Goal: Information Seeking & Learning: Learn about a topic

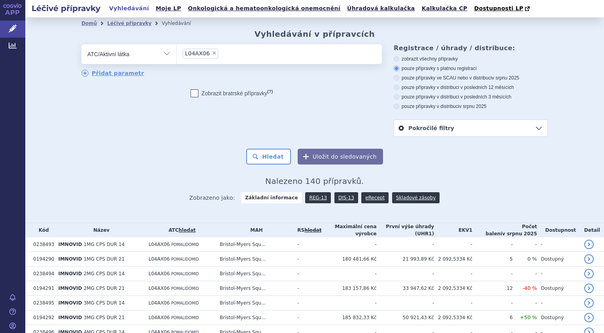
scroll to position [7, 0]
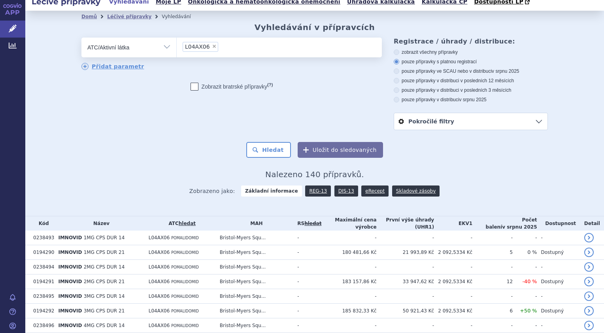
click at [212, 47] on span "×" at bounding box center [214, 46] width 5 height 5
click at [177, 47] on select "L04AX06" at bounding box center [176, 47] width 0 height 20
select select
type input "sele"
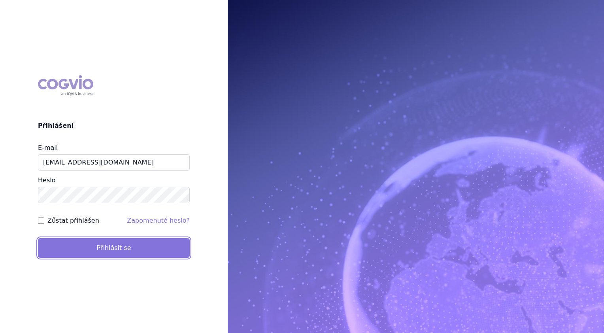
click at [111, 239] on button "Přihlásit se" at bounding box center [114, 248] width 152 height 20
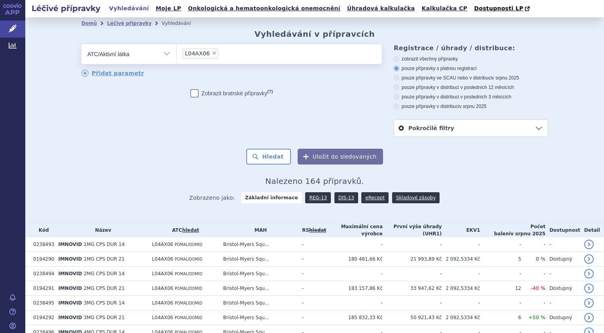
click at [212, 53] on span "×" at bounding box center [214, 53] width 5 height 5
click at [177, 53] on select "L04AX06" at bounding box center [176, 54] width 0 height 20
select select
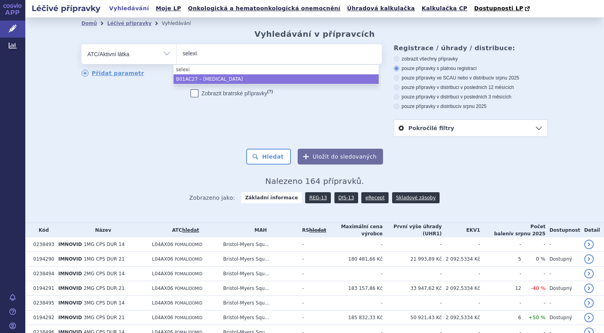
type input "selexi"
select select "B01AC27"
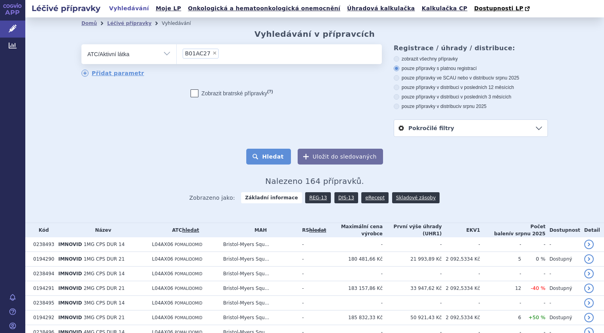
click at [267, 154] on button "Hledat" at bounding box center [268, 157] width 45 height 16
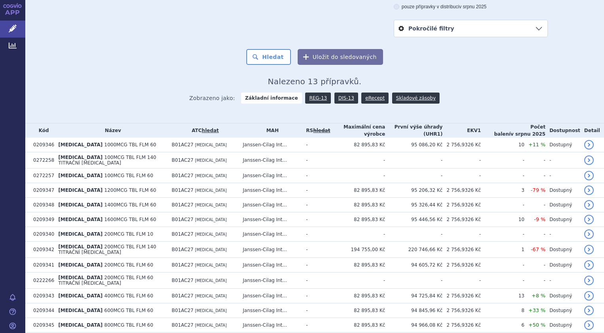
scroll to position [123, 0]
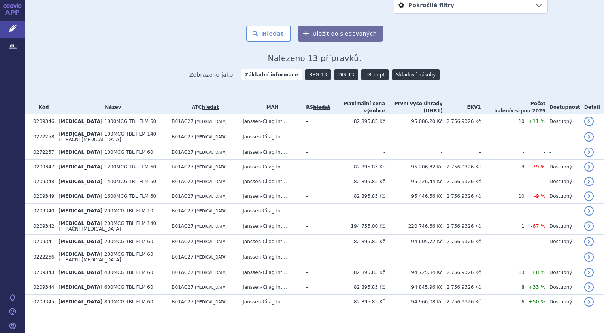
click at [339, 77] on link "DIS-13" at bounding box center [346, 74] width 24 height 11
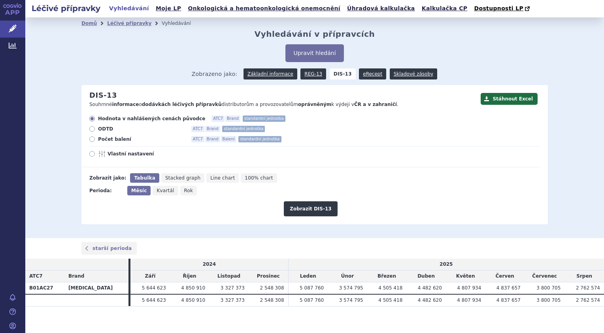
scroll to position [5, 0]
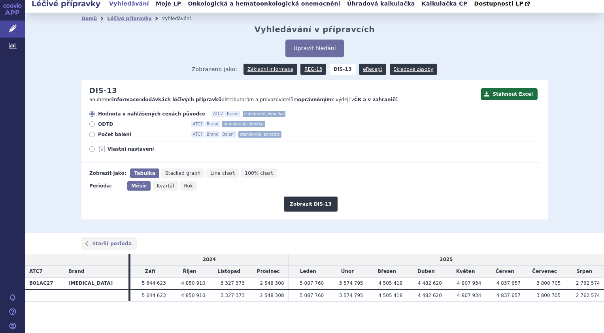
click at [89, 135] on icon at bounding box center [92, 135] width 6 height 6
click at [90, 135] on input "Počet balení ATC7 Brand Balení standardní jednotka" at bounding box center [92, 135] width 5 height 5
radio input "true"
click at [293, 201] on button "Zobrazit DIS-13" at bounding box center [310, 203] width 53 height 15
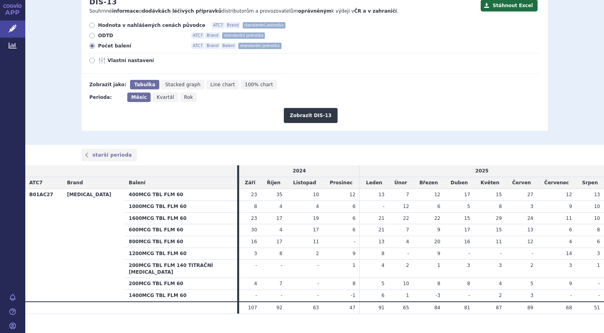
scroll to position [98, 0]
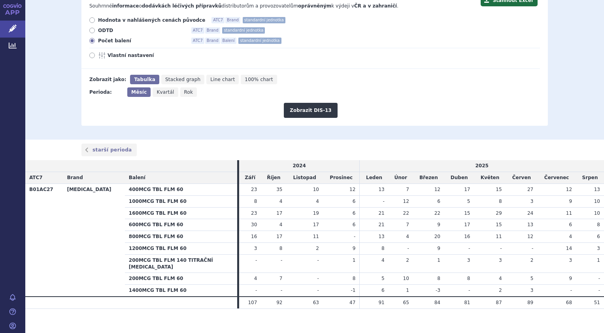
click at [529, 324] on section "Domů Léčivé přípravky Vyhledávání Vyhledávání v přípravcích Upravit hledání ods…" at bounding box center [314, 129] width 578 height 421
click at [314, 308] on section "Domů Léčivé přípravky Vyhledávání Vyhledávání v přípravcích Upravit hledání ods…" at bounding box center [314, 129] width 578 height 421
